Goal: Transaction & Acquisition: Obtain resource

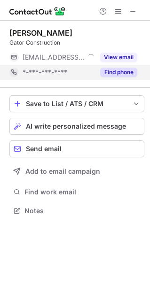
scroll to position [5, 5]
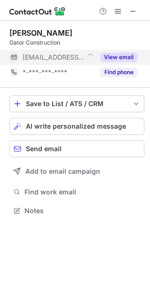
click at [109, 56] on button "View email" at bounding box center [118, 57] width 37 height 9
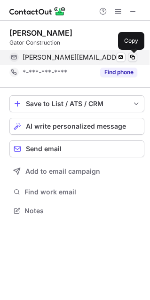
click at [132, 58] on span at bounding box center [133, 58] width 8 height 8
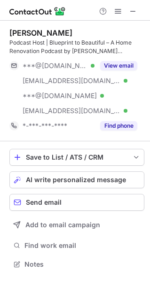
scroll to position [258, 150]
